Goal: Navigation & Orientation: Find specific page/section

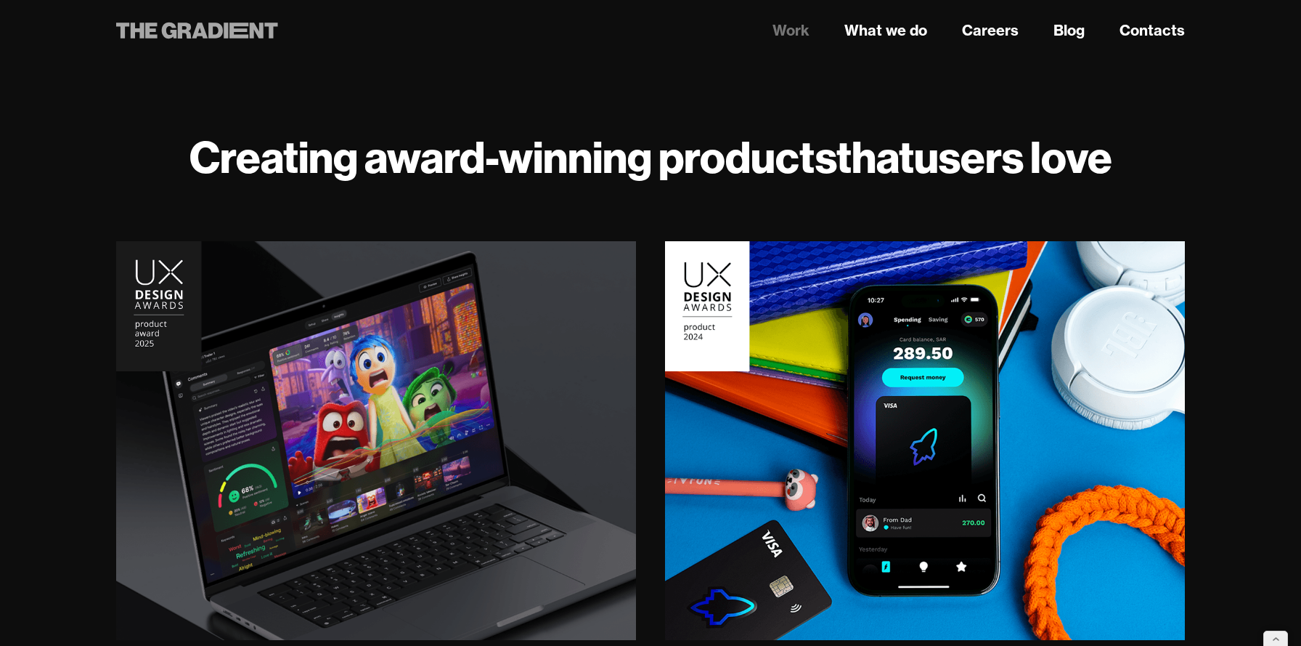
click at [202, 27] on icon at bounding box center [200, 31] width 16 height 16
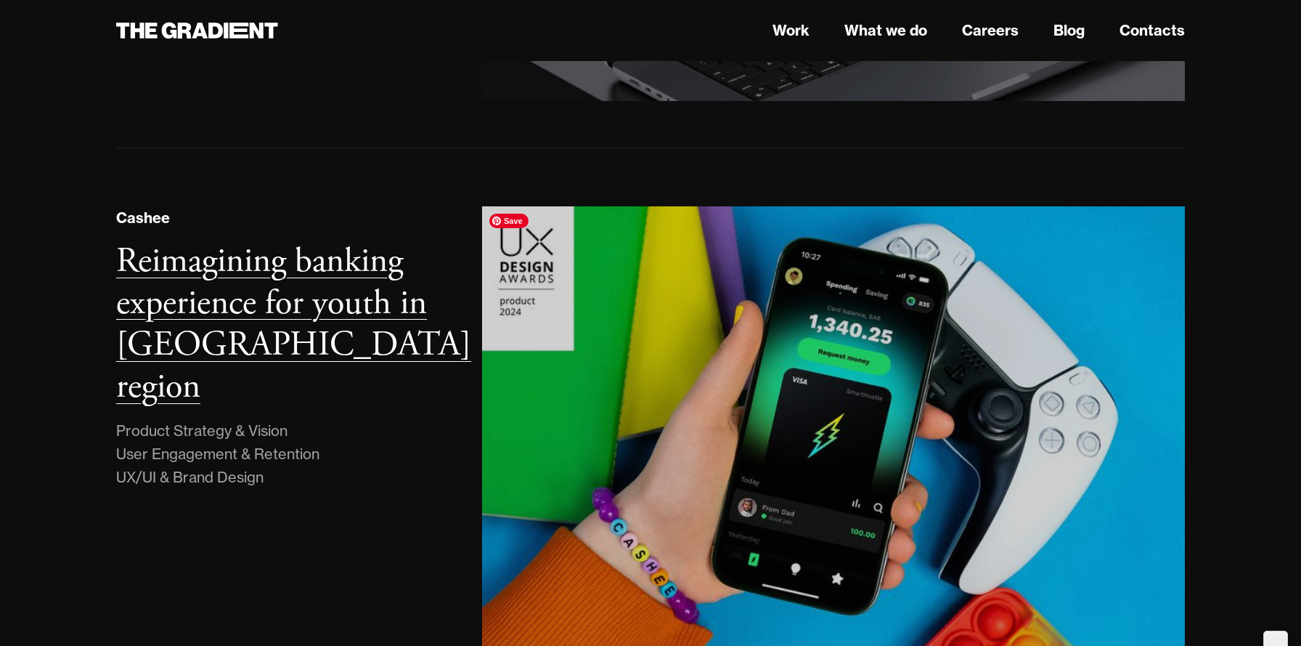
scroll to position [796, 0]
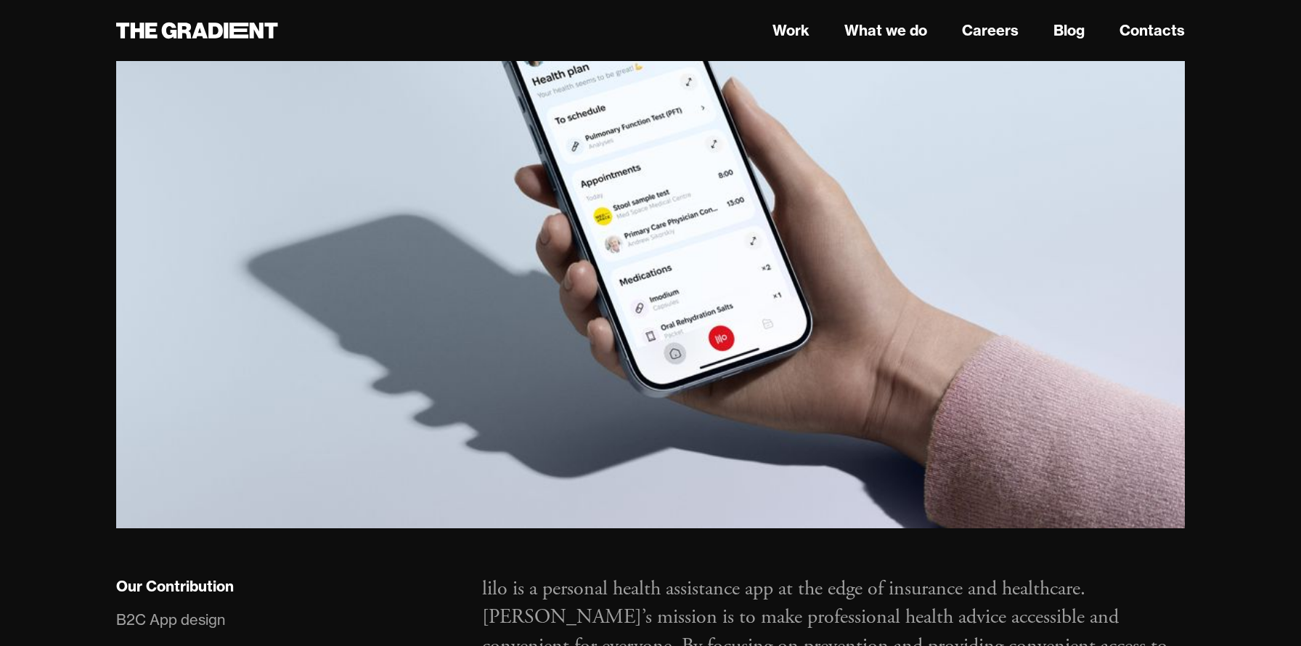
scroll to position [557, 0]
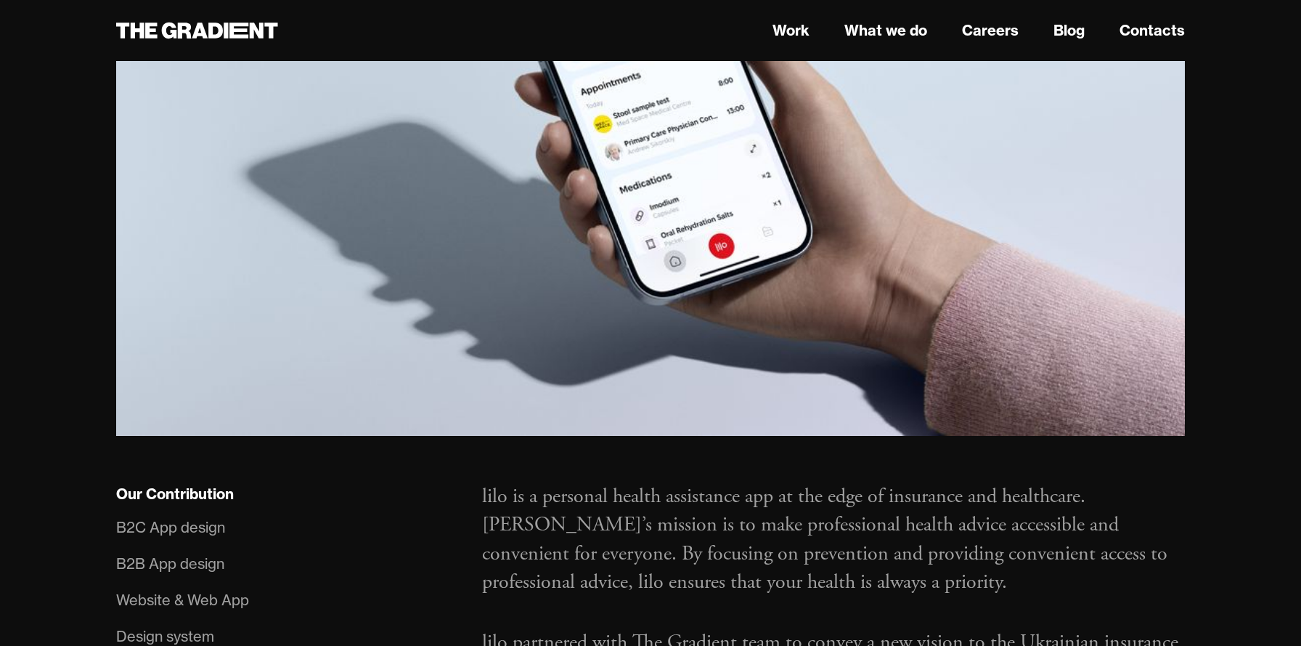
click at [446, 513] on li "B2C App design" at bounding box center [284, 527] width 337 height 36
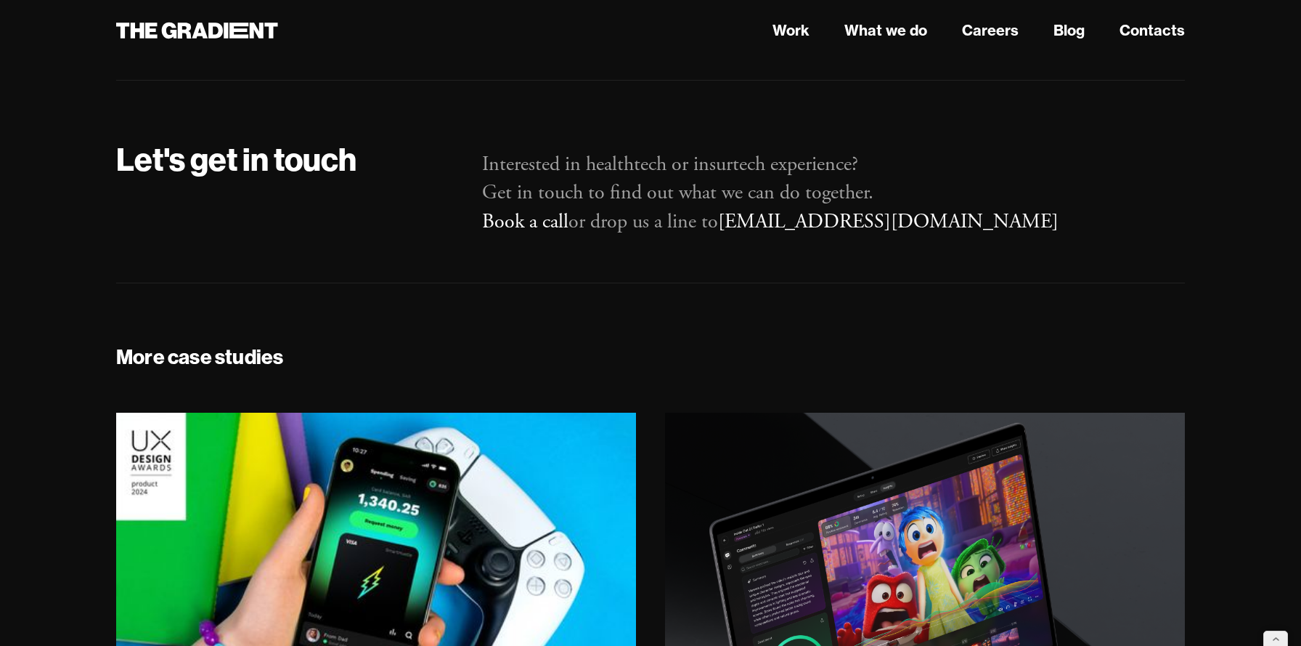
scroll to position [8982, 0]
